Goal: Task Accomplishment & Management: Manage account settings

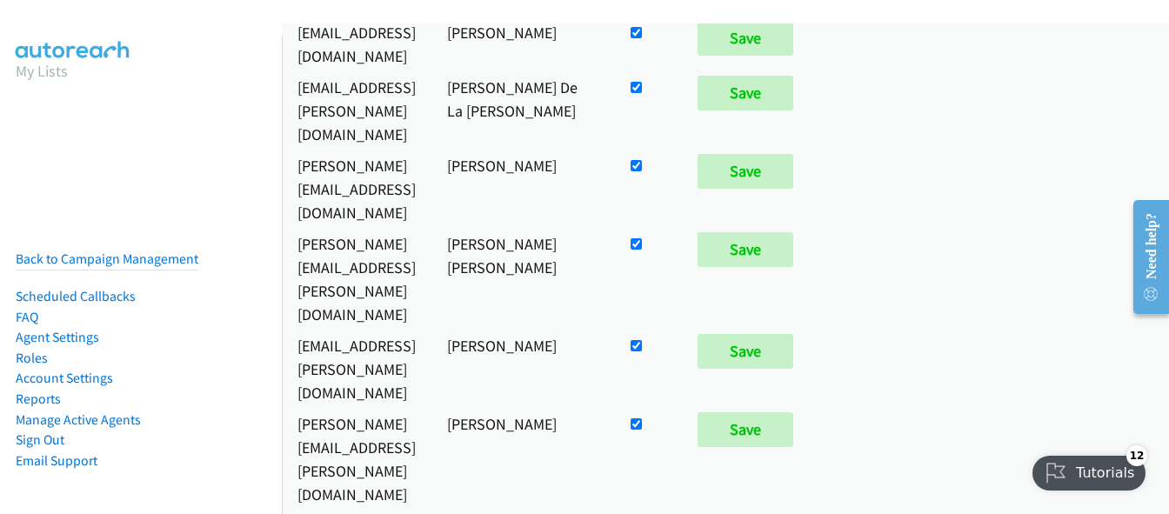
scroll to position [1131, 0]
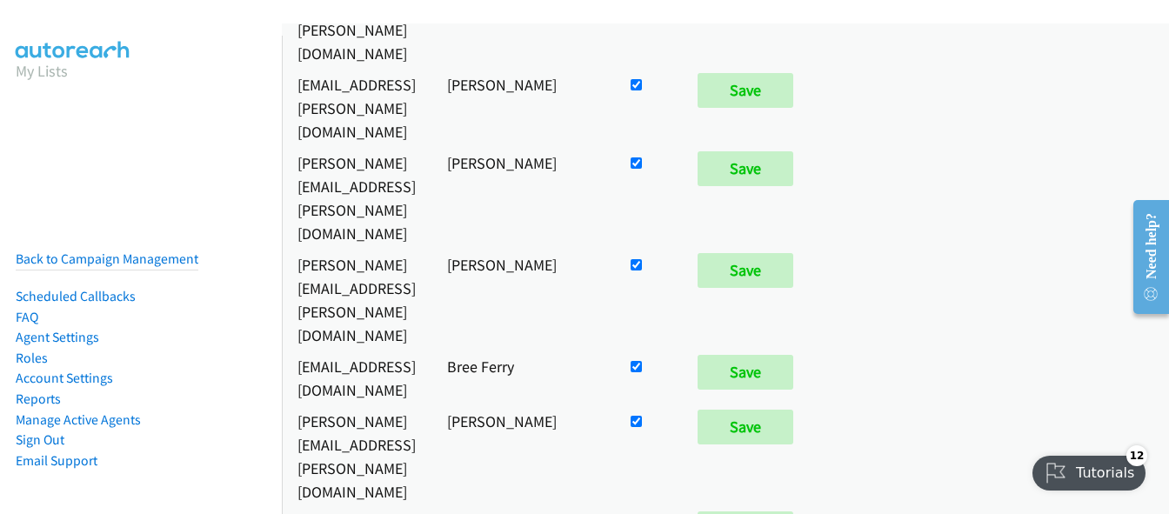
checkbox input "false"
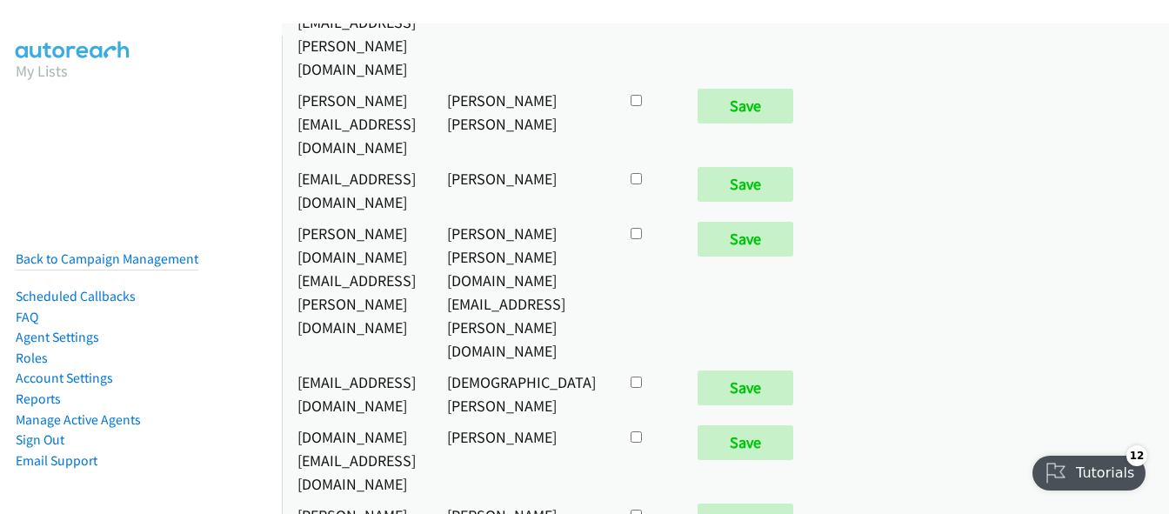
checkbox input "true"
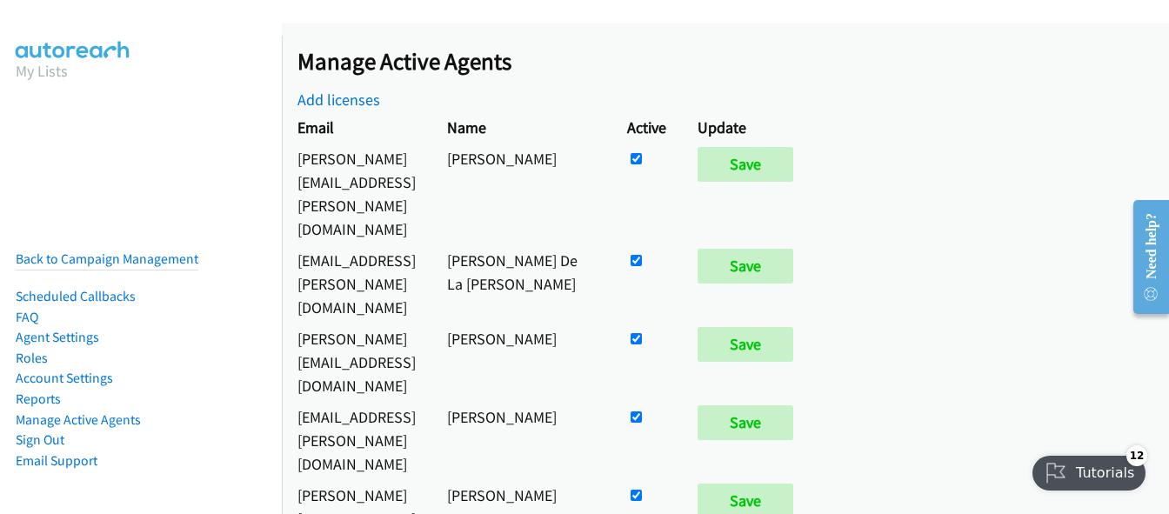
click at [36, 157] on nav "My Lists Back to Campaign Management Scheduled Callbacks FAQ Agent Settings Rol…" at bounding box center [141, 293] width 283 height 514
